Goal: Book appointment/travel/reservation

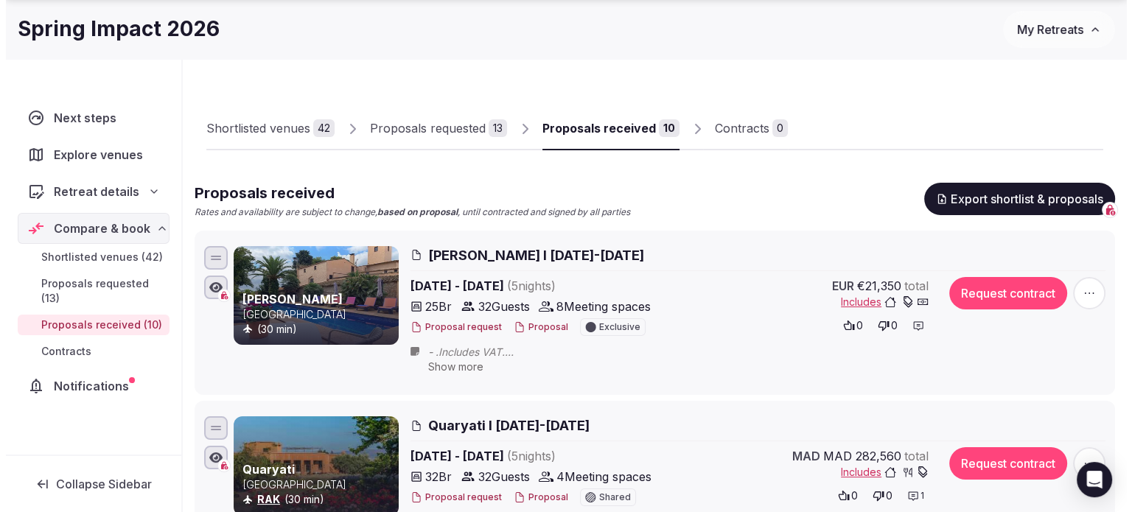
scroll to position [74, 0]
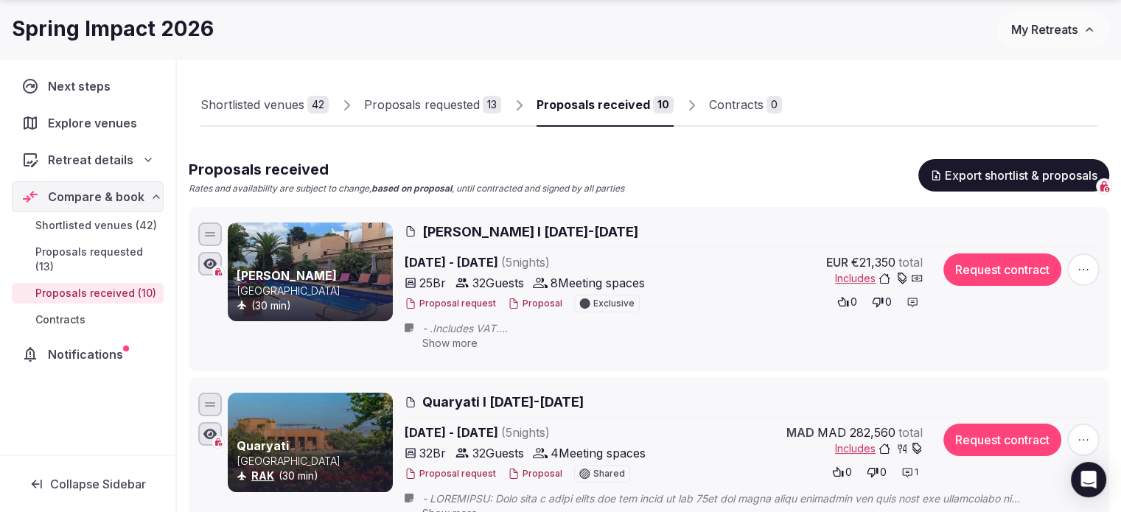
click at [526, 300] on button "Proposal" at bounding box center [535, 304] width 55 height 13
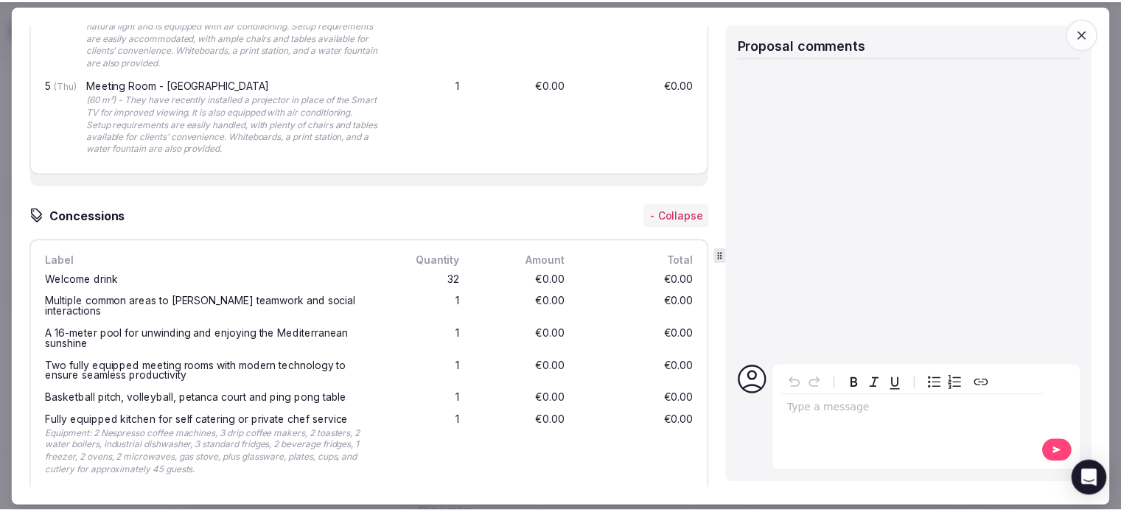
scroll to position [2654, 0]
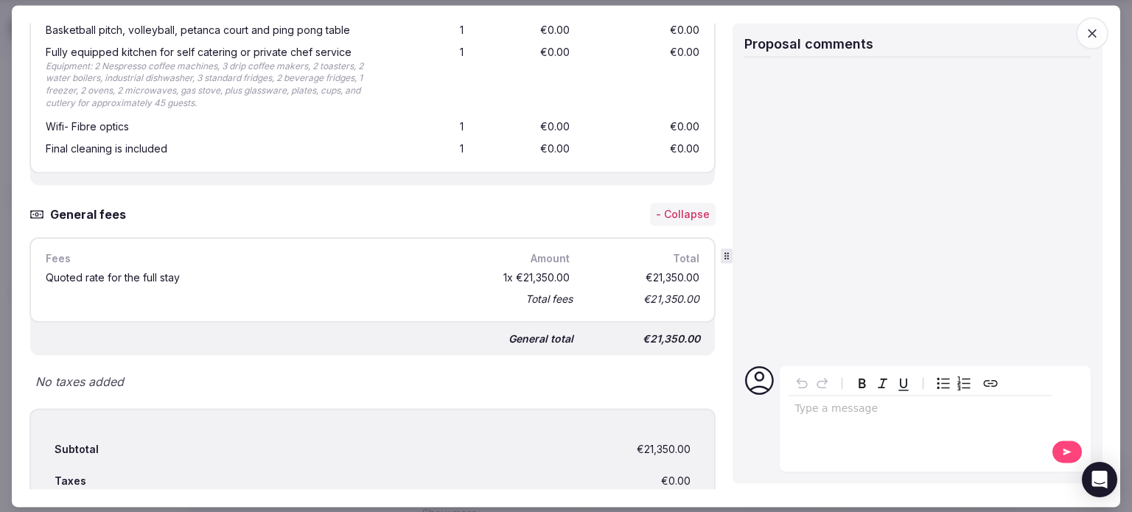
click at [1100, 39] on span "button" at bounding box center [1092, 33] width 32 height 32
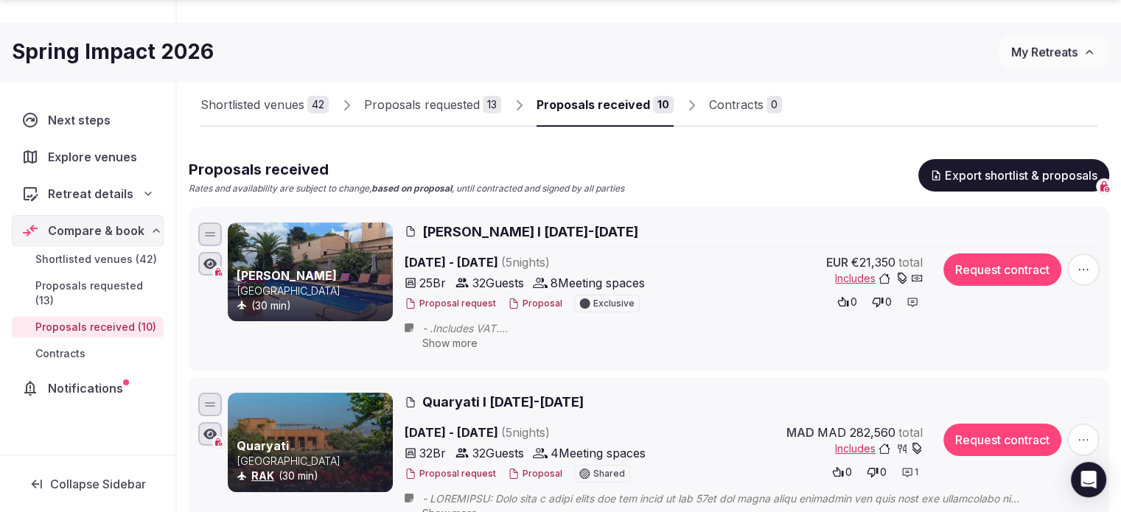
scroll to position [369, 0]
